Goal: Subscribe to service/newsletter

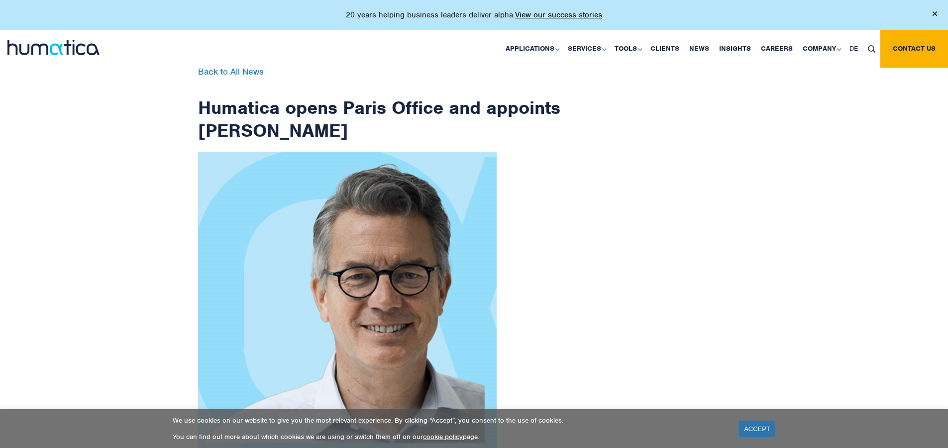
scroll to position [1587, 0]
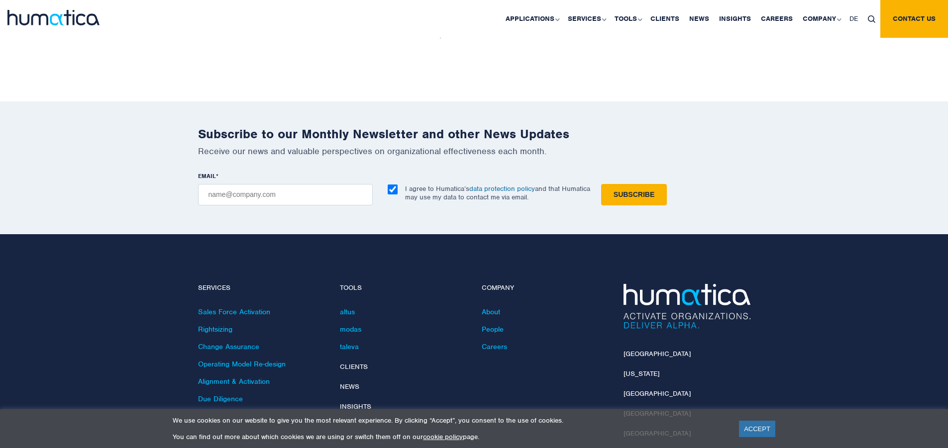
checkbox input "true"
type input "[EMAIL_ADDRESS][DOMAIN_NAME]"
click at [601, 184] on input "Subscribe" at bounding box center [634, 194] width 66 height 21
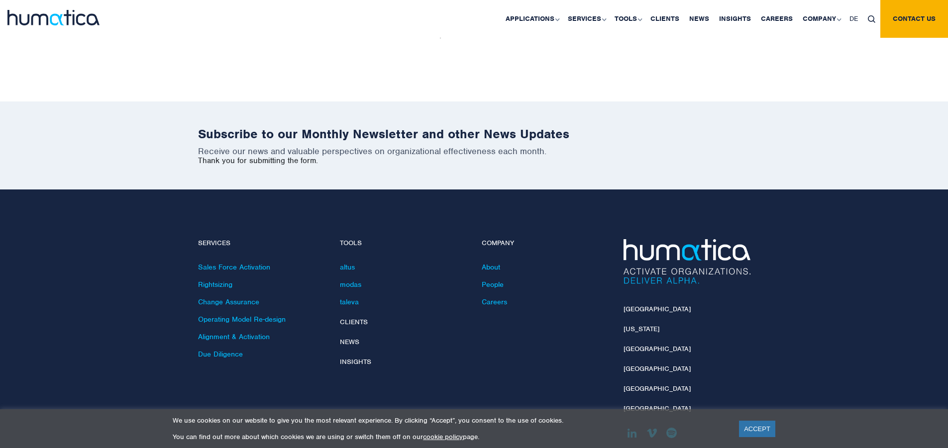
scroll to position [1543, 0]
